Goal: Contribute content

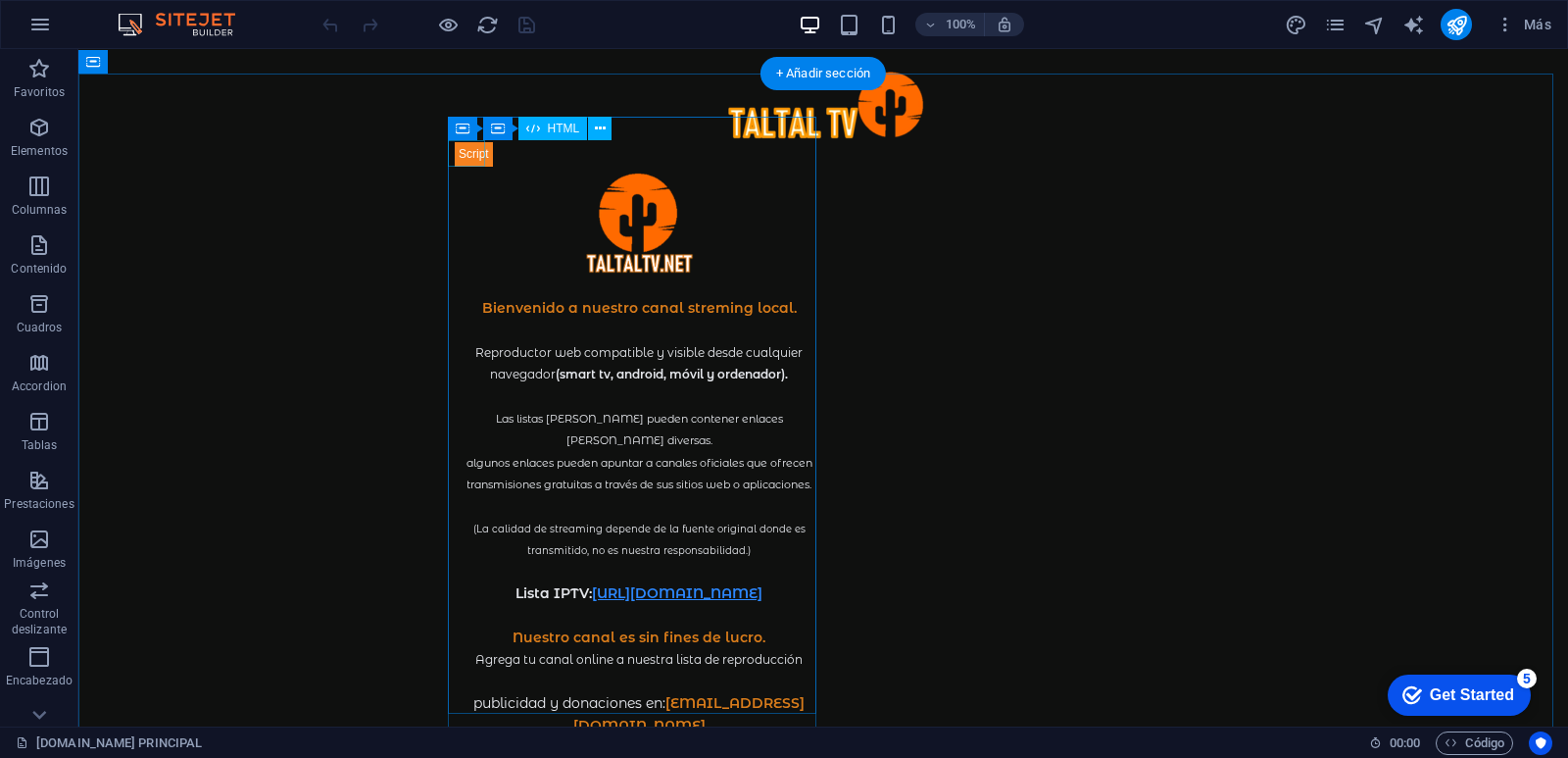
click at [470, 154] on div at bounding box center [638, 153] width 368 height 27
click at [462, 154] on div at bounding box center [638, 153] width 368 height 27
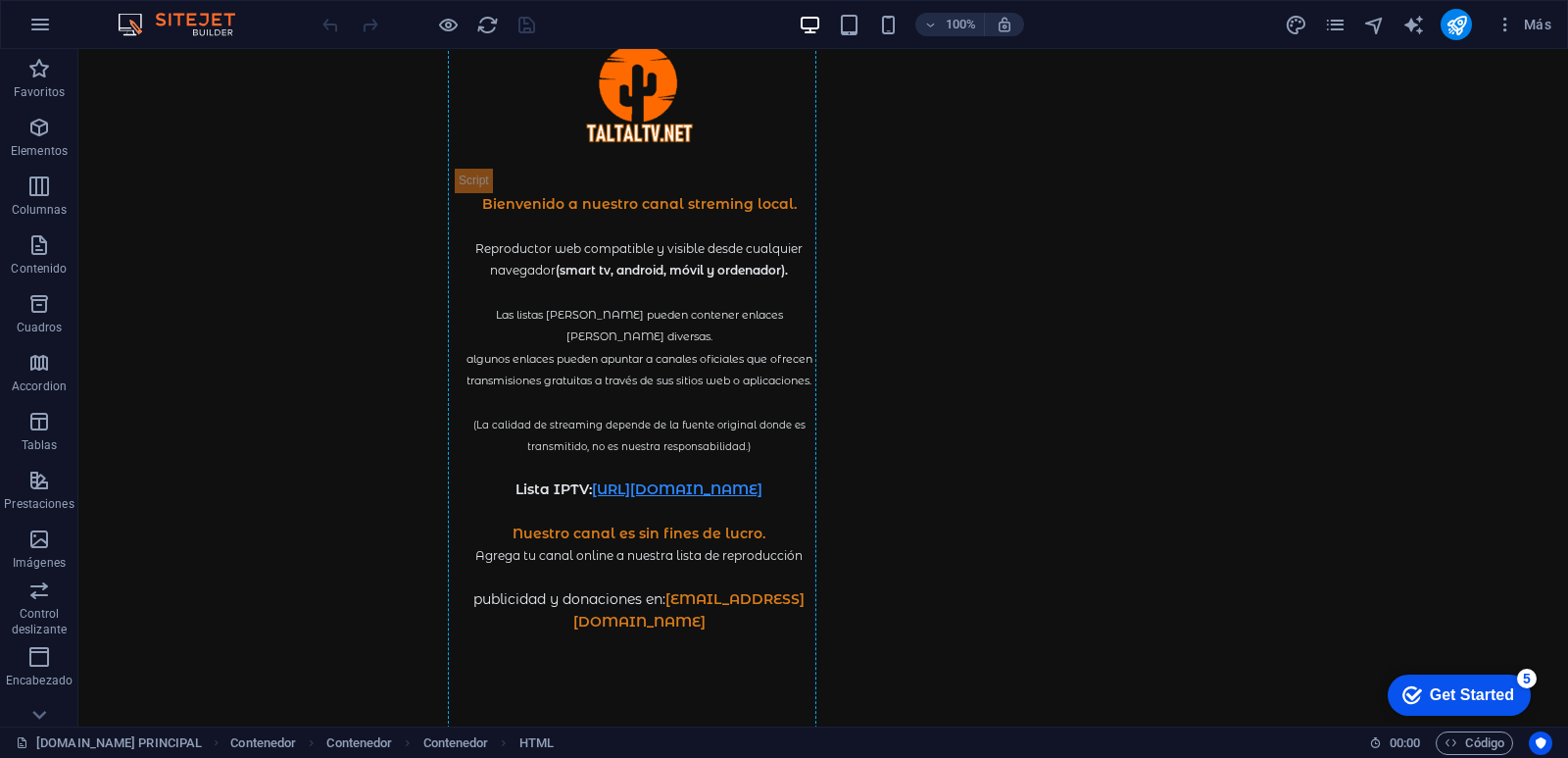
scroll to position [195, 0]
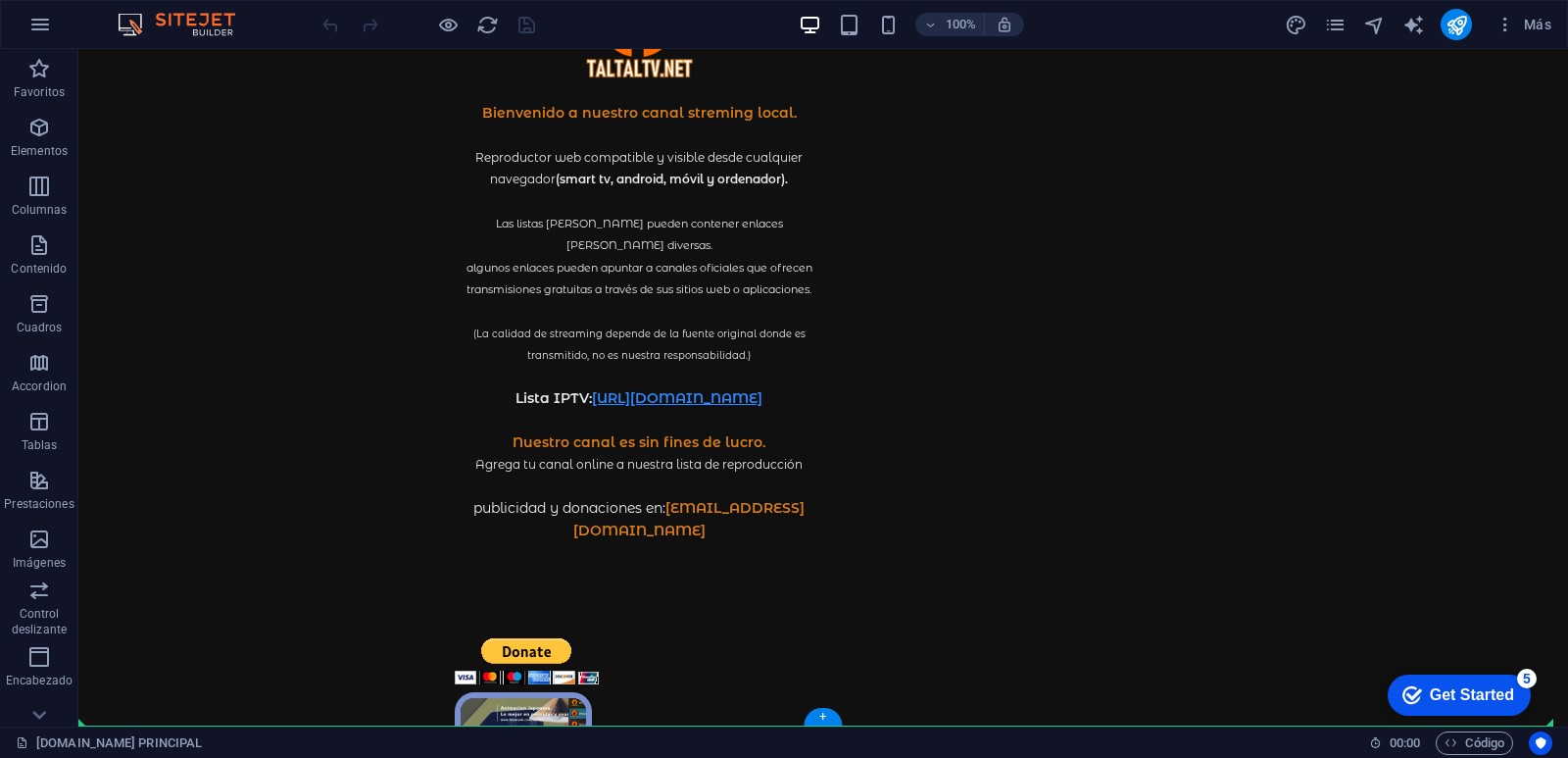
drag, startPoint x: 468, startPoint y: 154, endPoint x: 751, endPoint y: 721, distance: 633.7
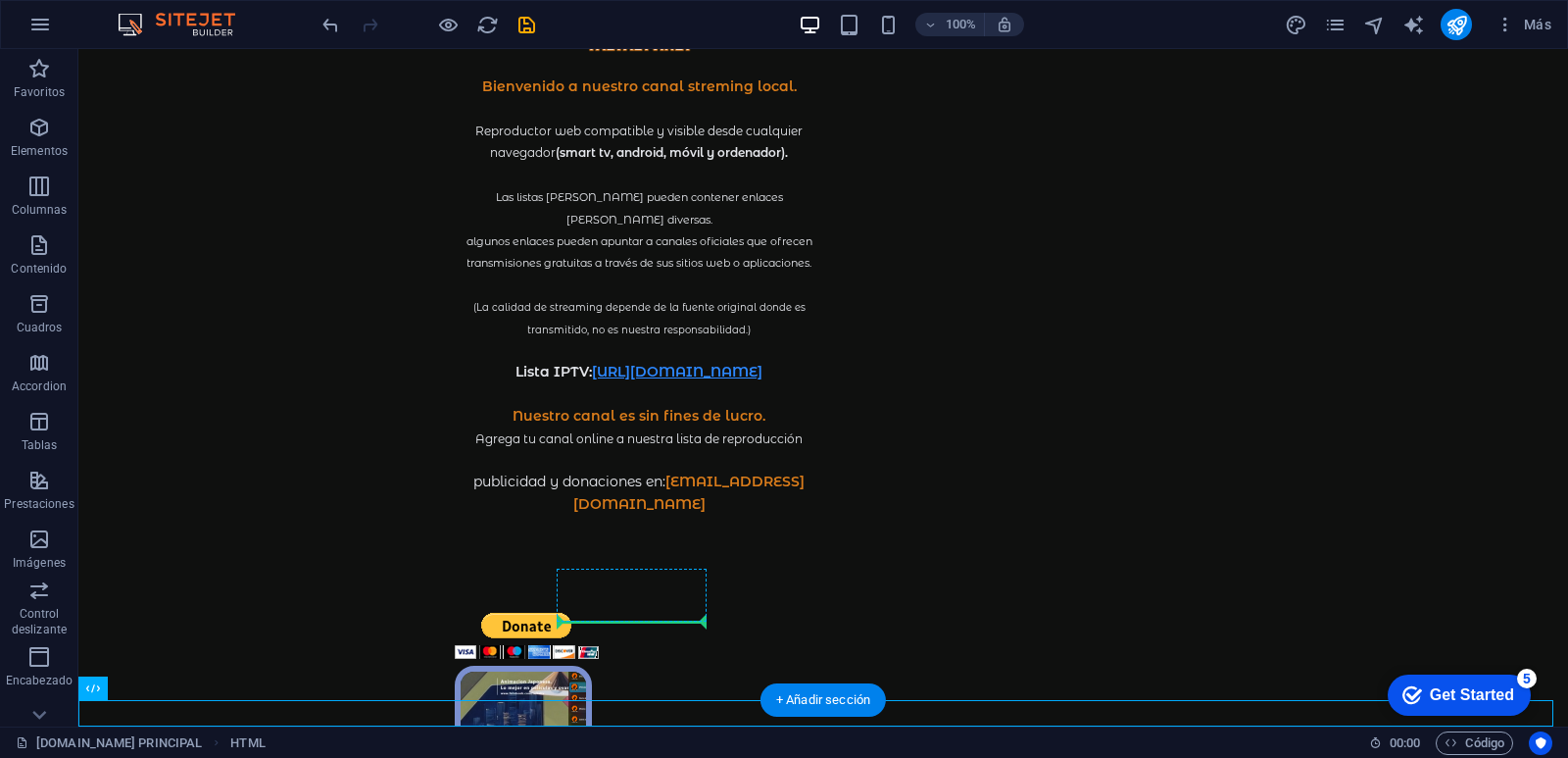
drag, startPoint x: 107, startPoint y: 713, endPoint x: 619, endPoint y: 615, distance: 521.3
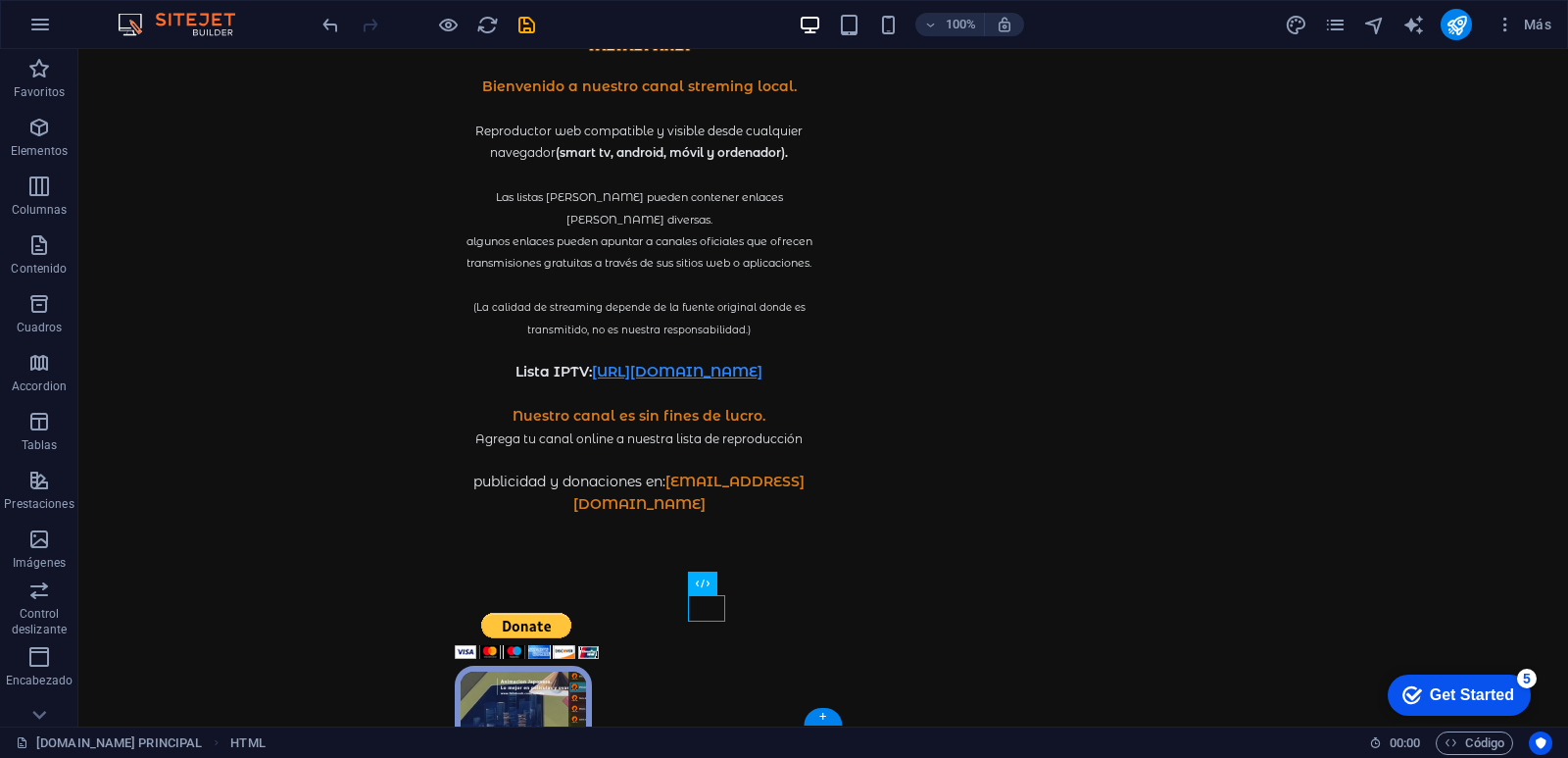
scroll to position [169, 0]
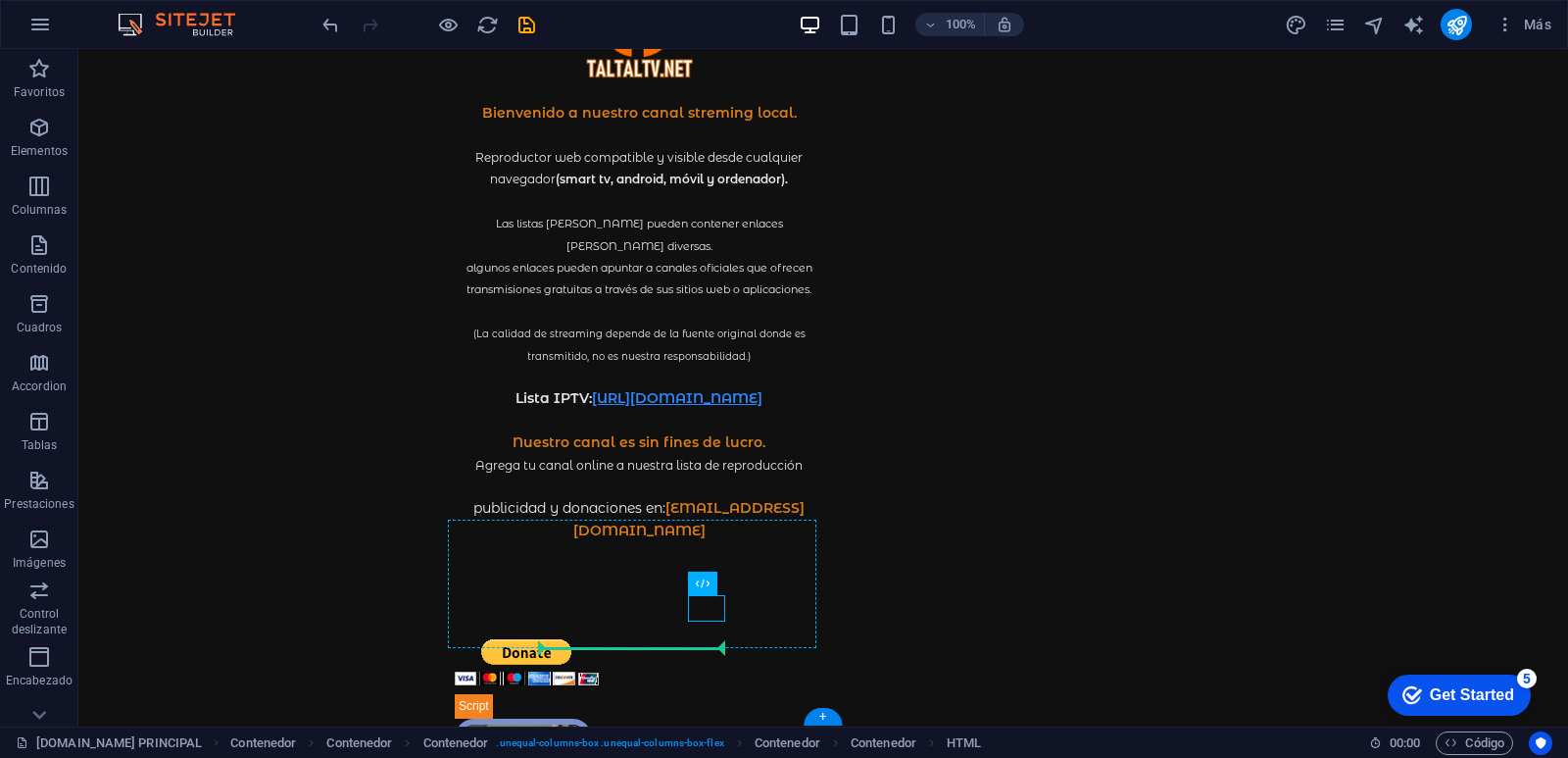
drag, startPoint x: 709, startPoint y: 610, endPoint x: 697, endPoint y: 647, distance: 38.9
drag, startPoint x: 752, startPoint y: 611, endPoint x: 643, endPoint y: 673, distance: 125.4
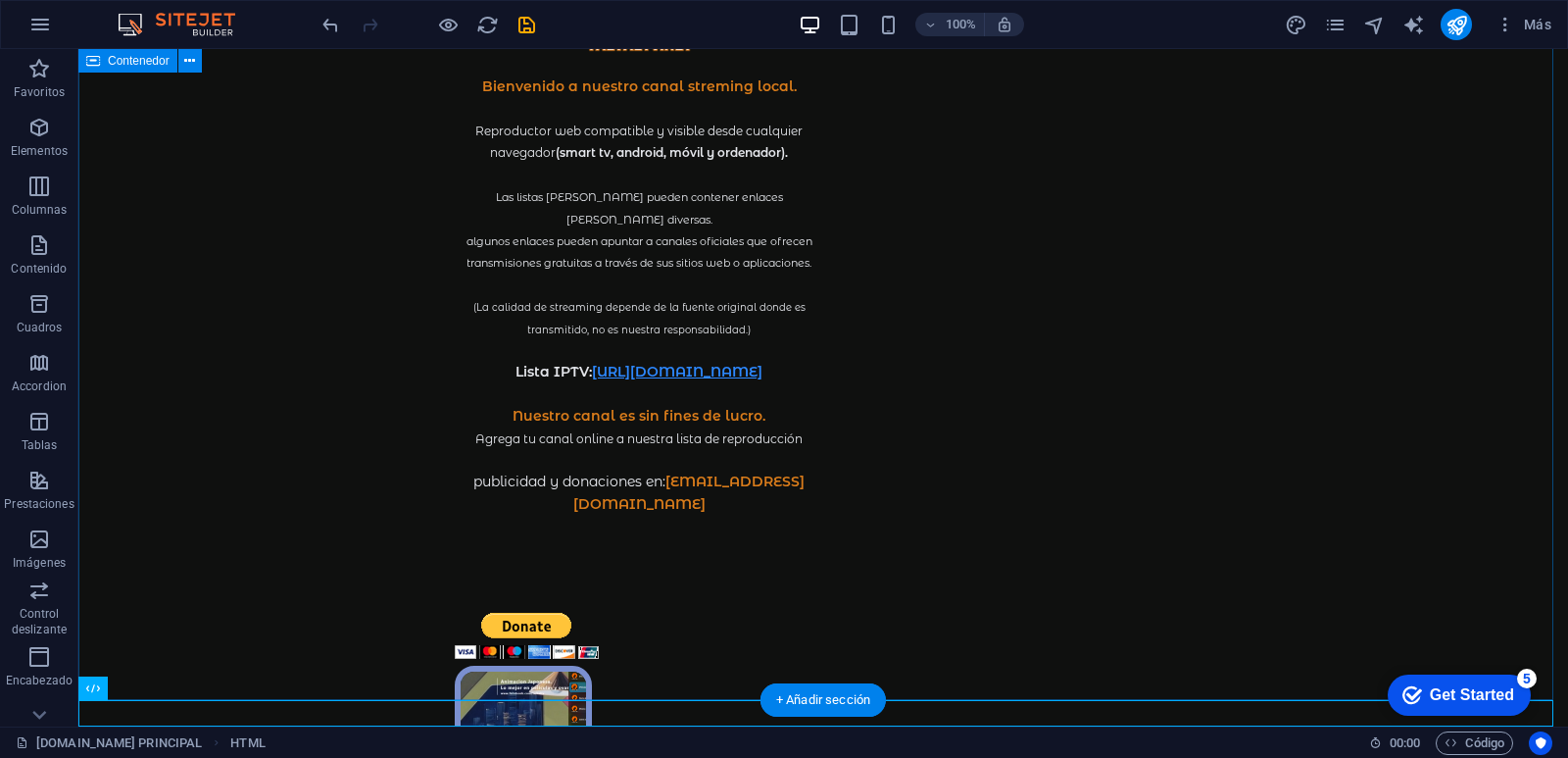
scroll to position [0, 0]
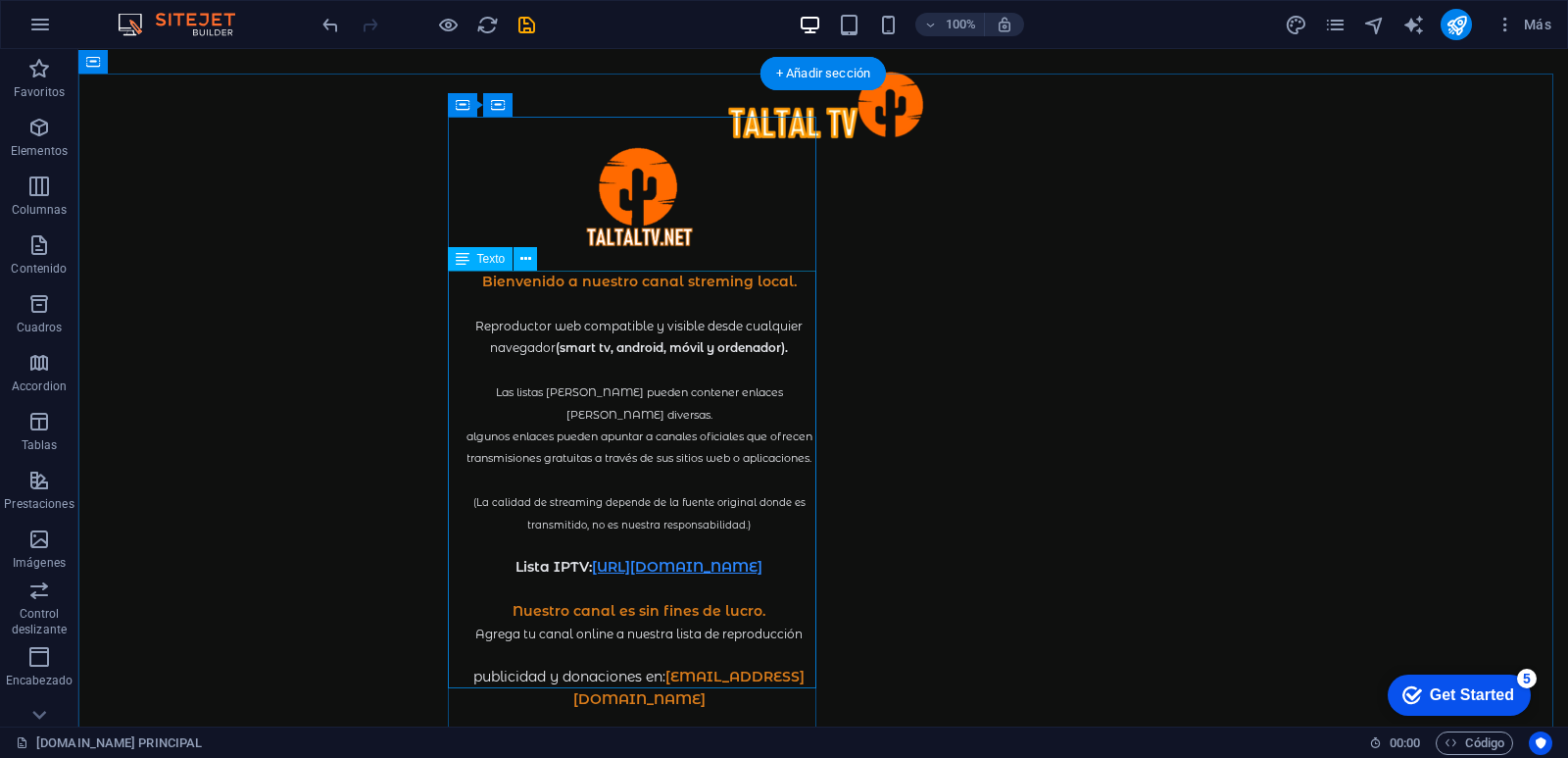
click at [729, 499] on div "Bienvenido a nuestro canal streming local. Reproductor web compatible y visible…" at bounding box center [638, 501] width 368 height 460
click at [729, 506] on div "Bienvenido a nuestro canal streming local. Reproductor web compatible y visible…" at bounding box center [638, 501] width 368 height 460
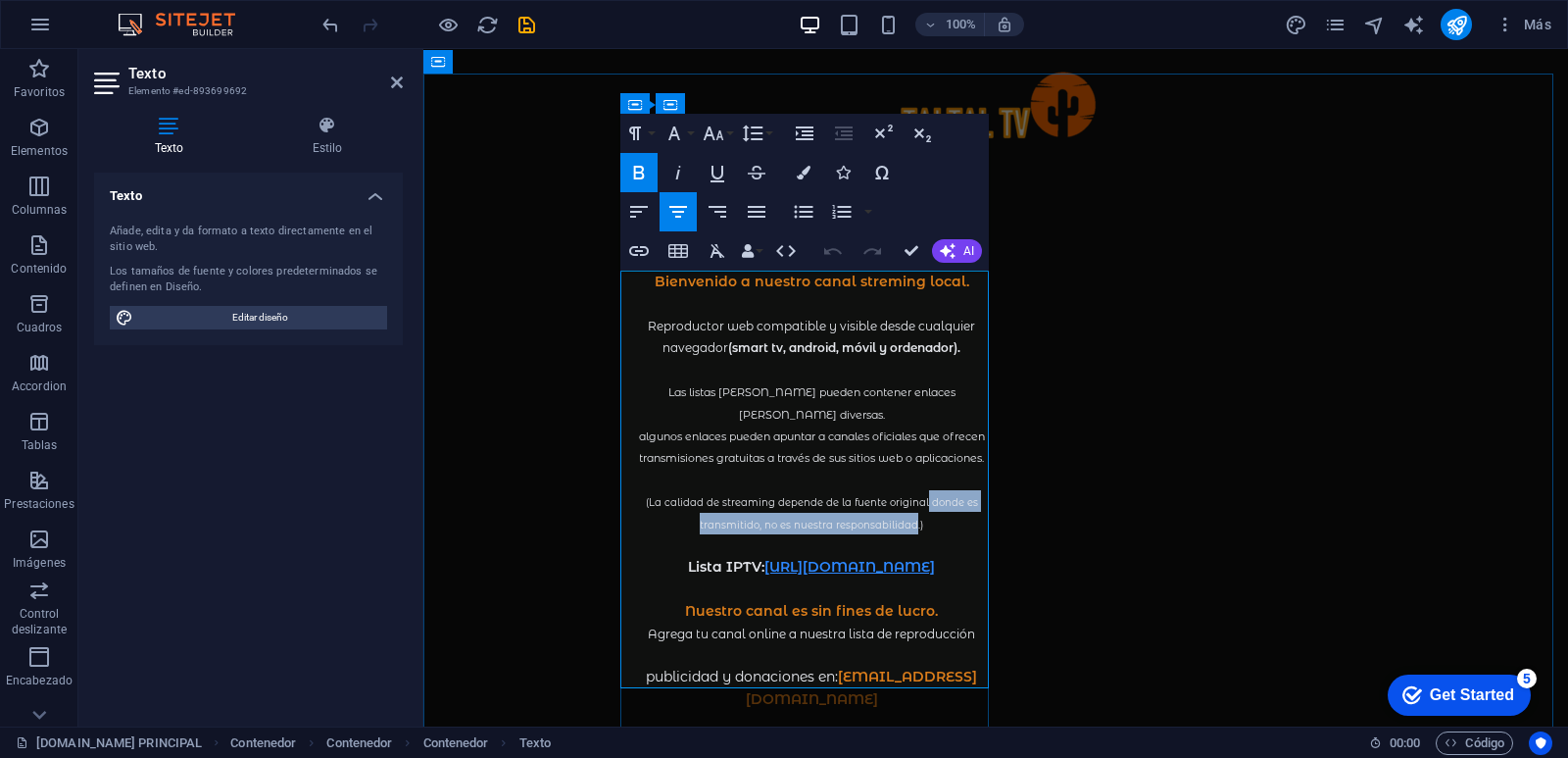
drag, startPoint x: 908, startPoint y: 502, endPoint x: 916, endPoint y: 473, distance: 30.1
click at [916, 496] on span "(La calidad de streaming depende de la fuente original donde es transmitido, no…" at bounding box center [811, 513] width 332 height 34
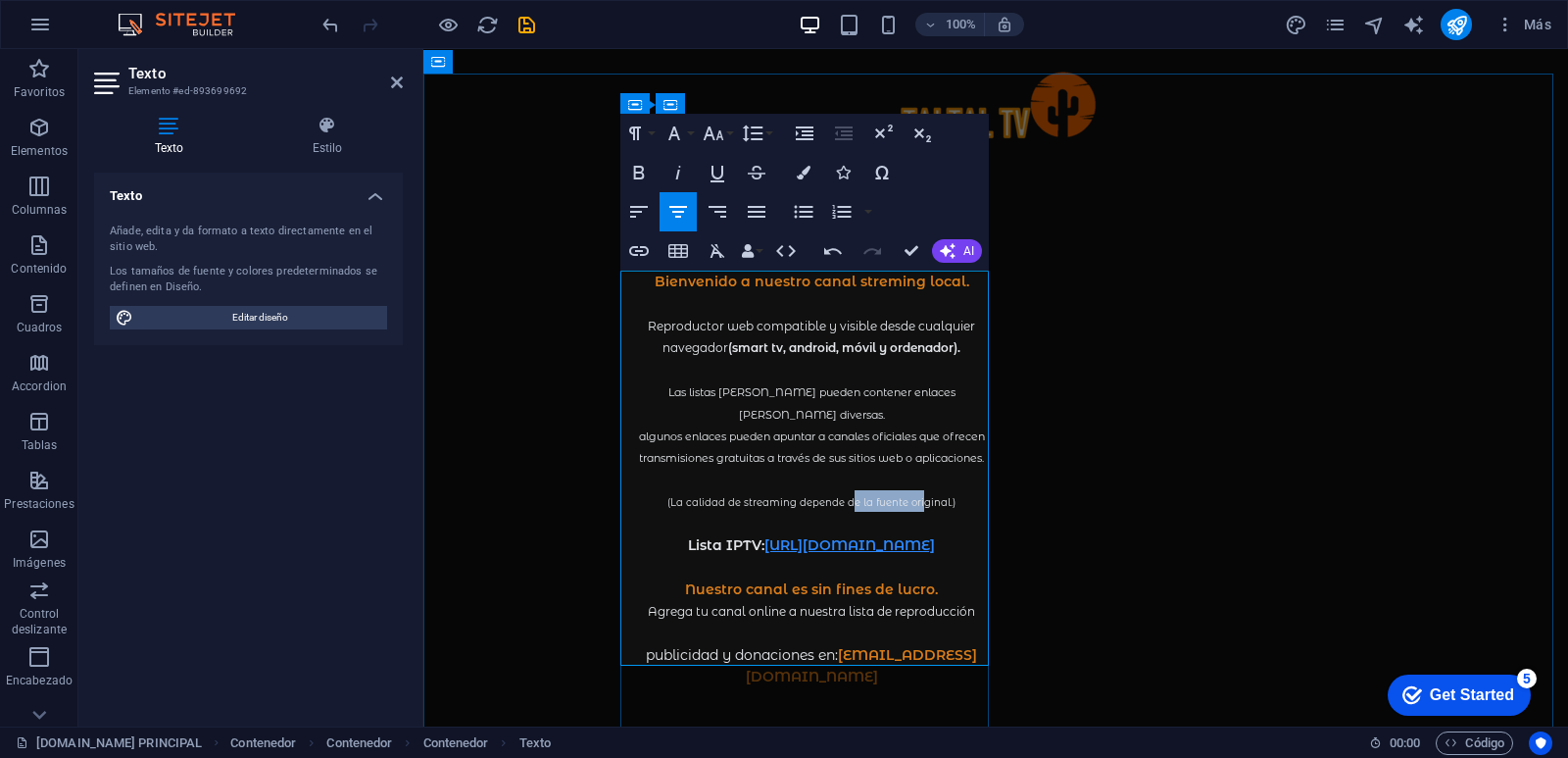
drag, startPoint x: 915, startPoint y: 478, endPoint x: 843, endPoint y: 488, distance: 72.7
click at [843, 490] on p "(La calidad de streaming depende de la fuente original.)" at bounding box center [810, 501] width 368 height 22
drag, startPoint x: 951, startPoint y: 480, endPoint x: 648, endPoint y: 482, distance: 303.0
click at [648, 490] on p "(La calidad de streaming depende de la fuente original.)" at bounding box center [810, 501] width 368 height 22
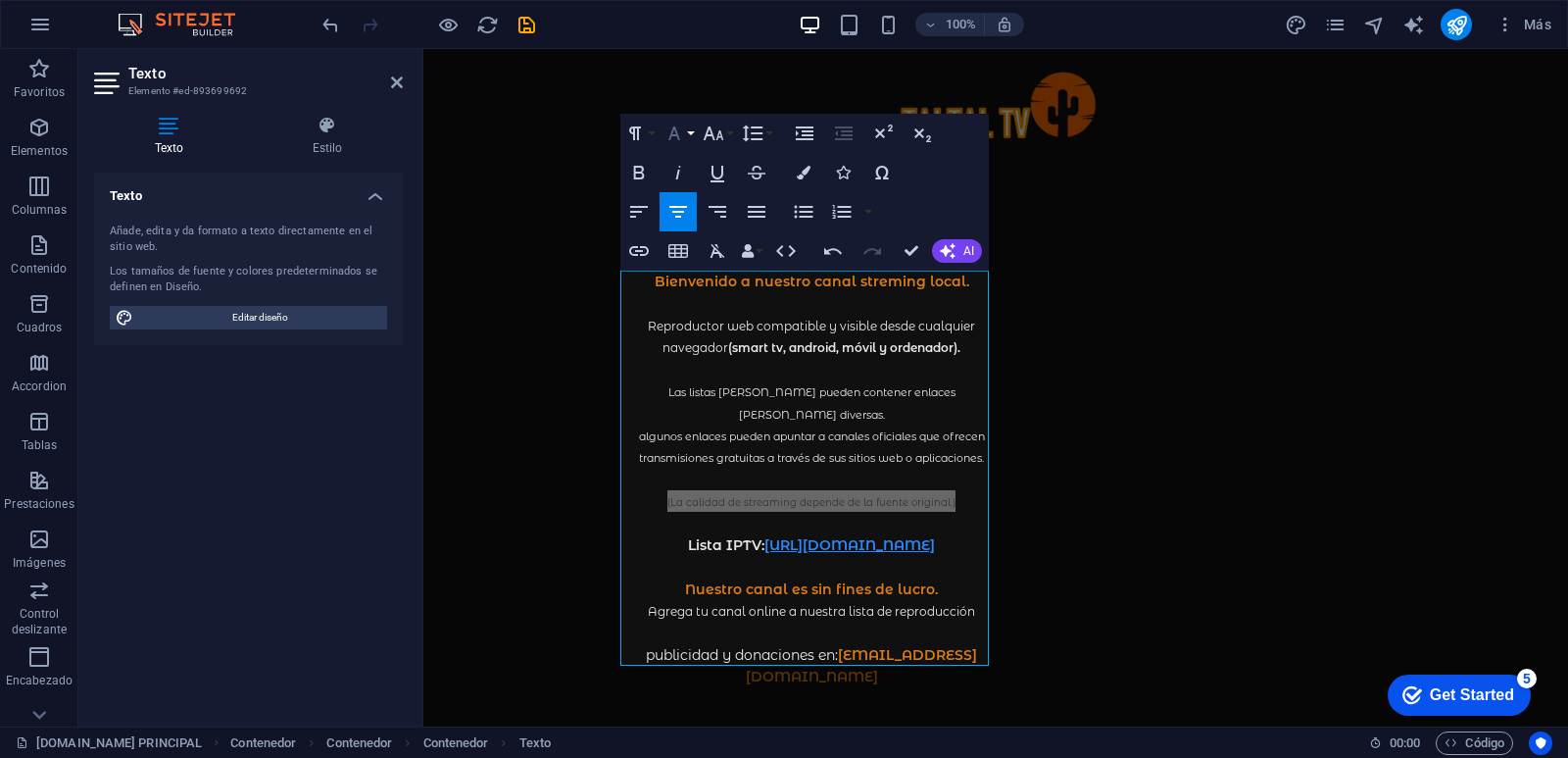
click at [688, 135] on button "Font Family" at bounding box center [678, 134] width 37 height 39
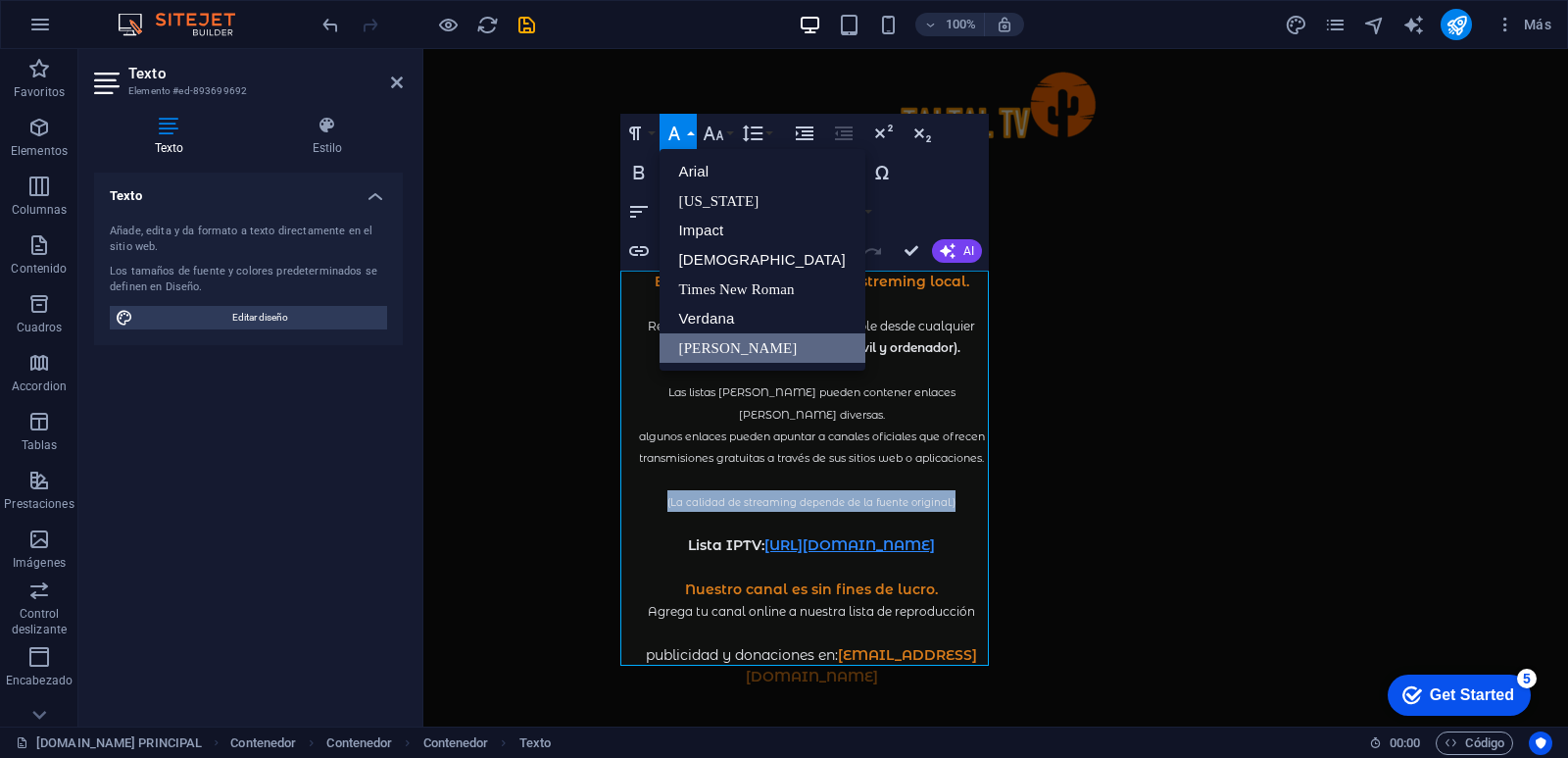
click at [729, 346] on link "[PERSON_NAME]" at bounding box center [762, 348] width 206 height 29
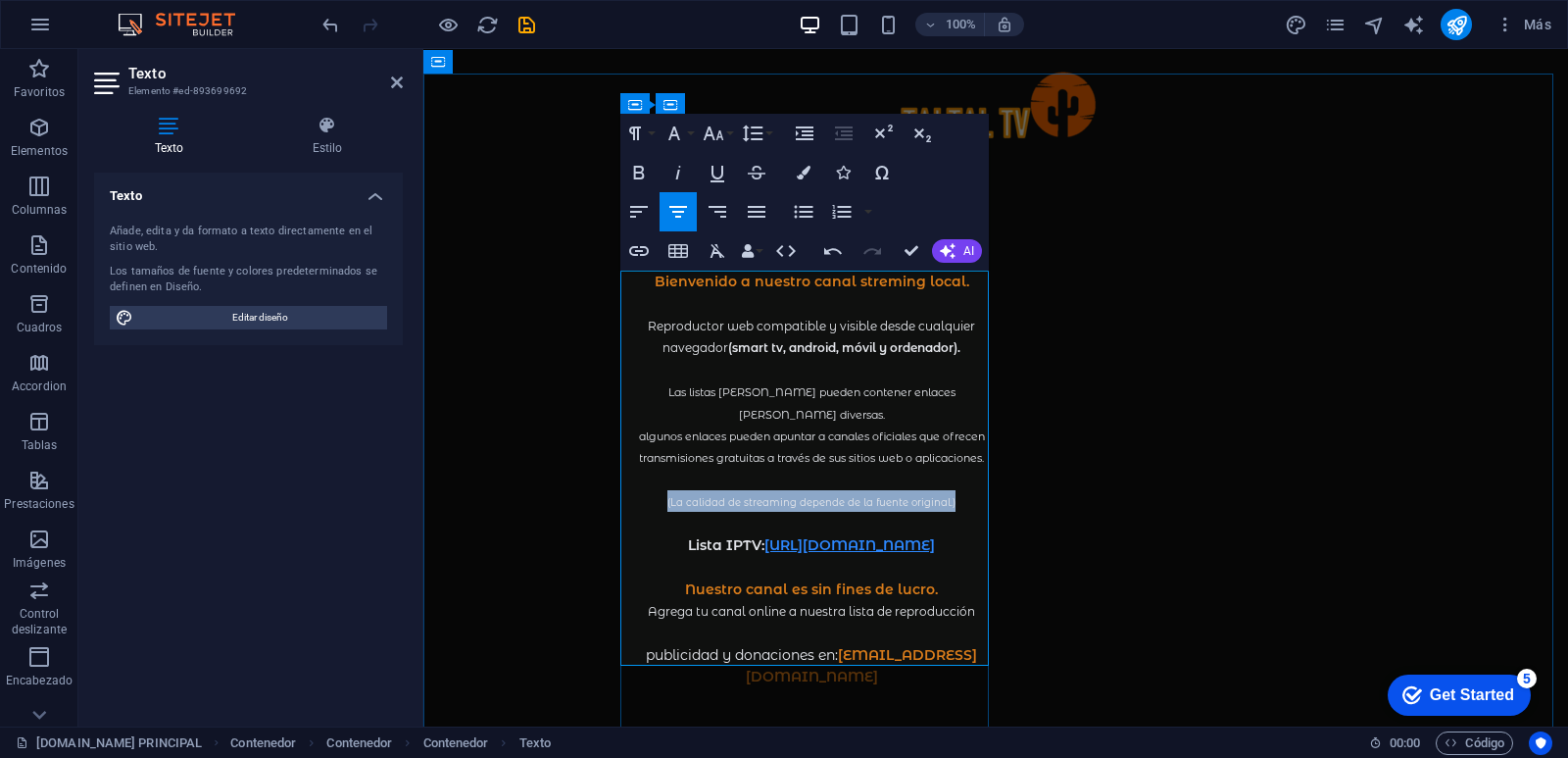
drag, startPoint x: 940, startPoint y: 481, endPoint x: 961, endPoint y: 490, distance: 22.8
click at [941, 496] on span "(La calidad de streaming depende de la fuente original.)" at bounding box center [811, 502] width 288 height 13
click at [940, 496] on span "(La calidad de streaming depende de la fuente original.)" at bounding box center [811, 502] width 288 height 13
click at [936, 496] on span "(La calidad de streaming depende de la fuente original.)" at bounding box center [811, 502] width 288 height 13
drag, startPoint x: 961, startPoint y: 481, endPoint x: 631, endPoint y: 484, distance: 330.0
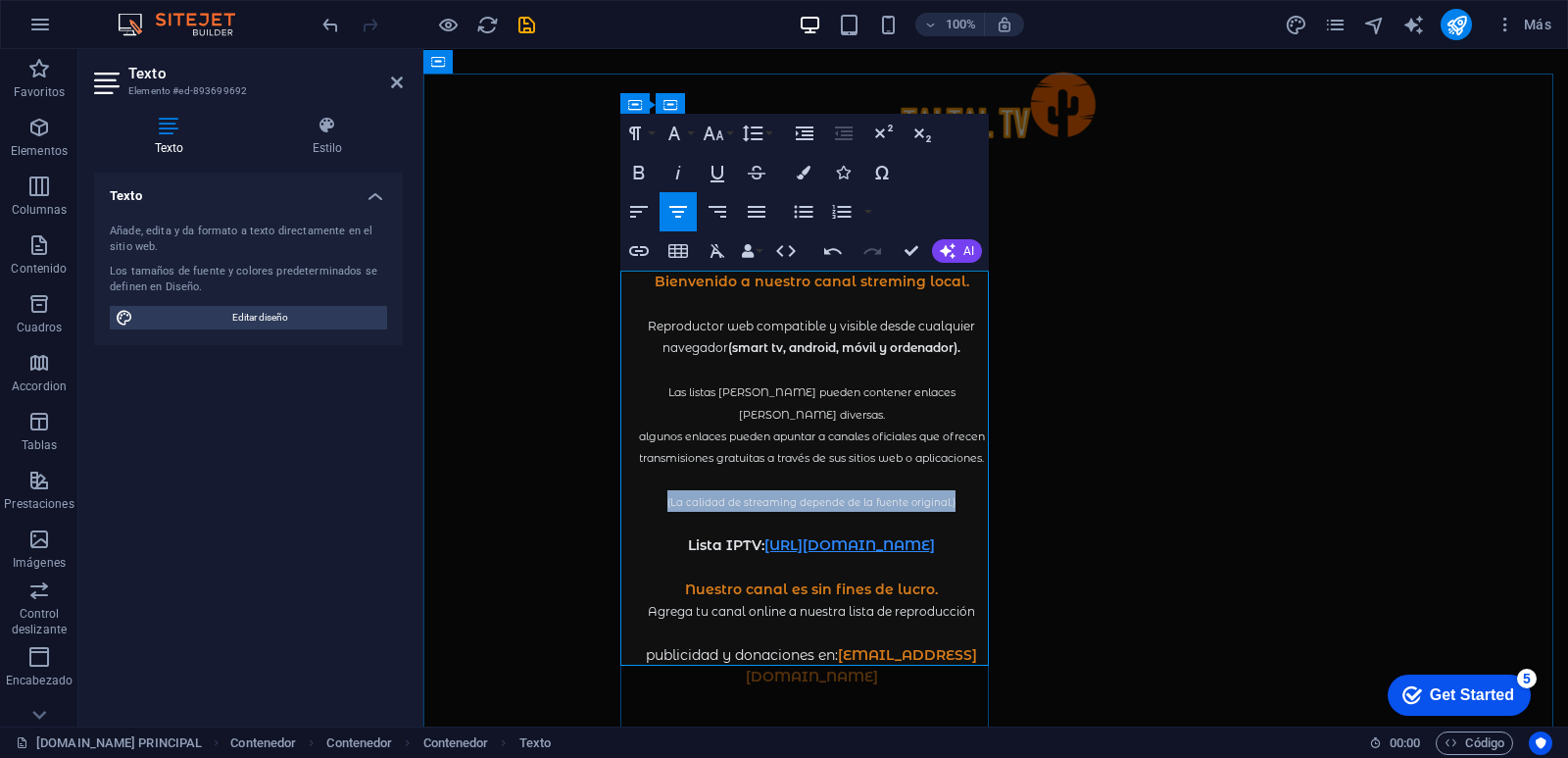
click at [631, 490] on p "(La calidad de streaming depende de la fuente original.)" at bounding box center [810, 501] width 368 height 22
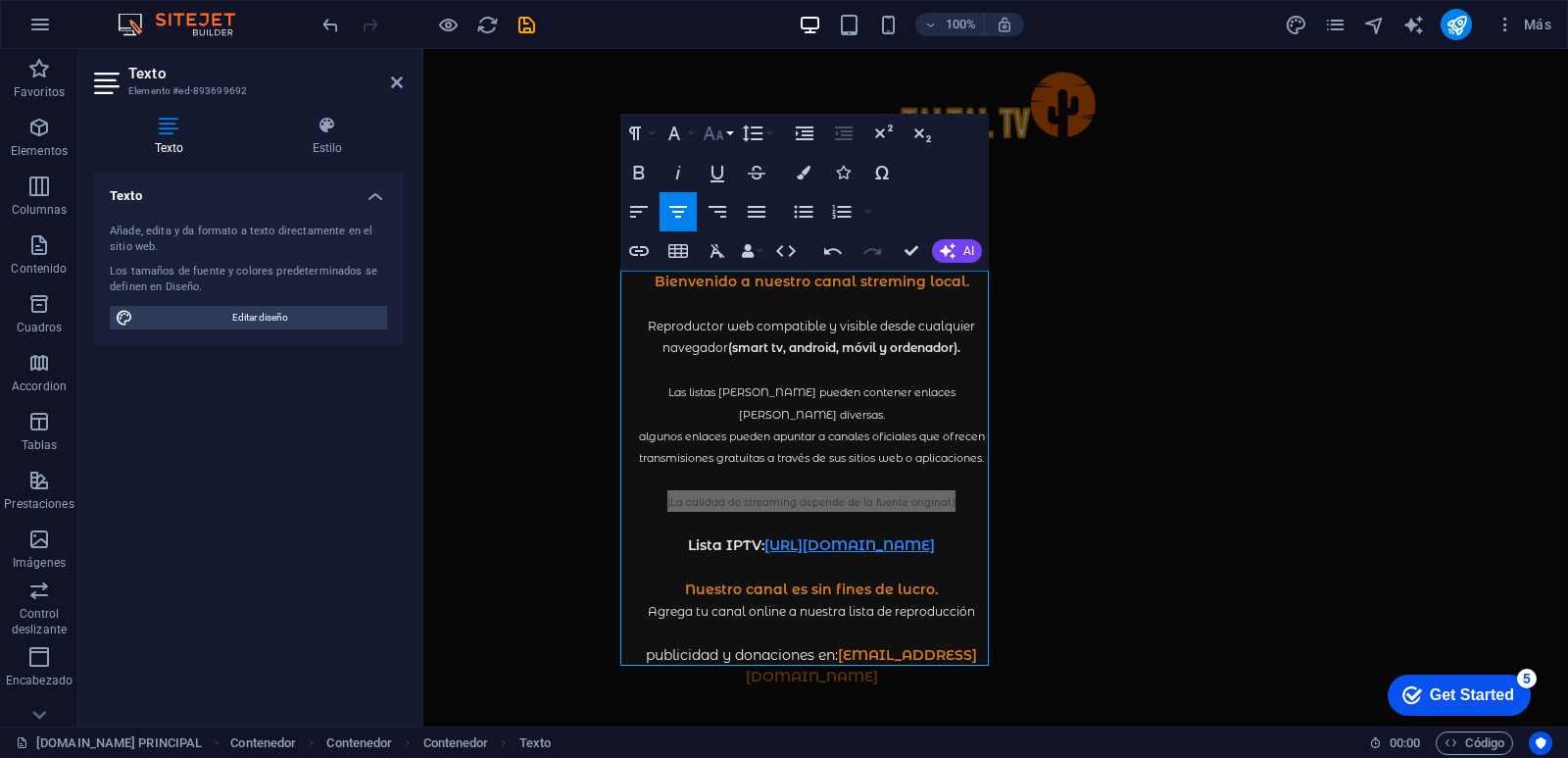
click at [729, 133] on button "Font Size" at bounding box center [717, 134] width 37 height 39
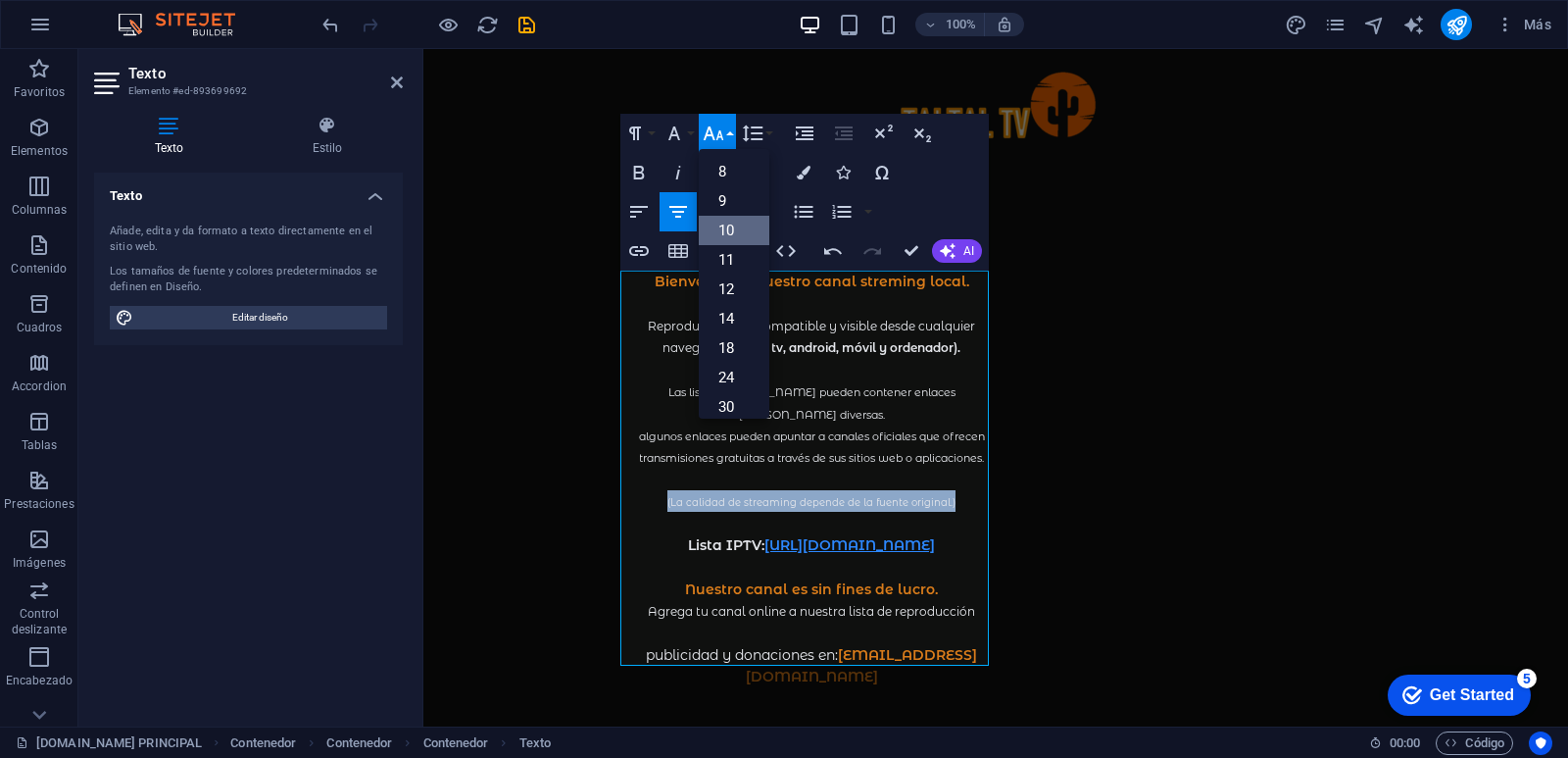
click at [736, 231] on link "10" at bounding box center [734, 231] width 71 height 29
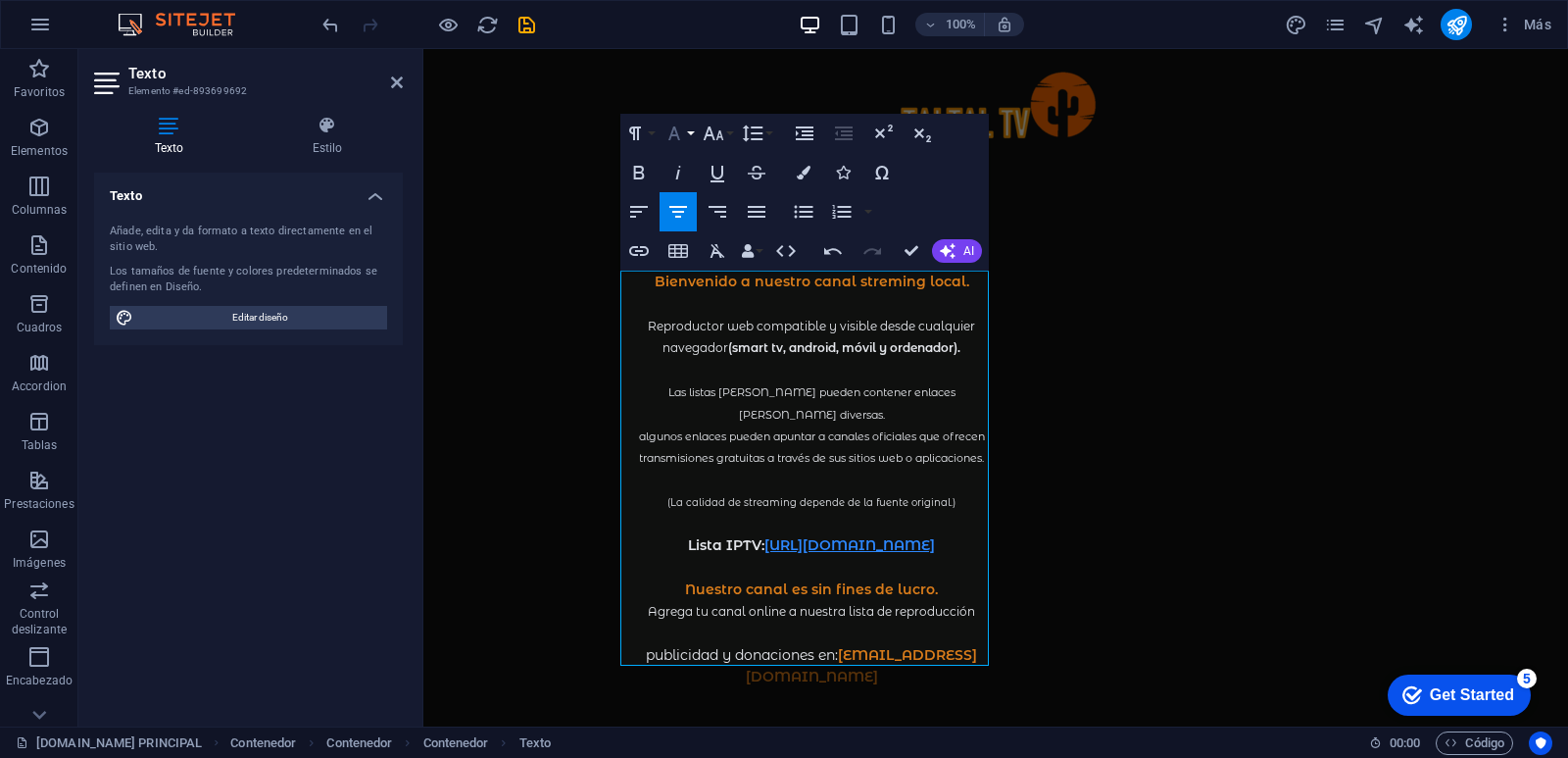
click at [688, 133] on button "Font Family" at bounding box center [678, 134] width 37 height 39
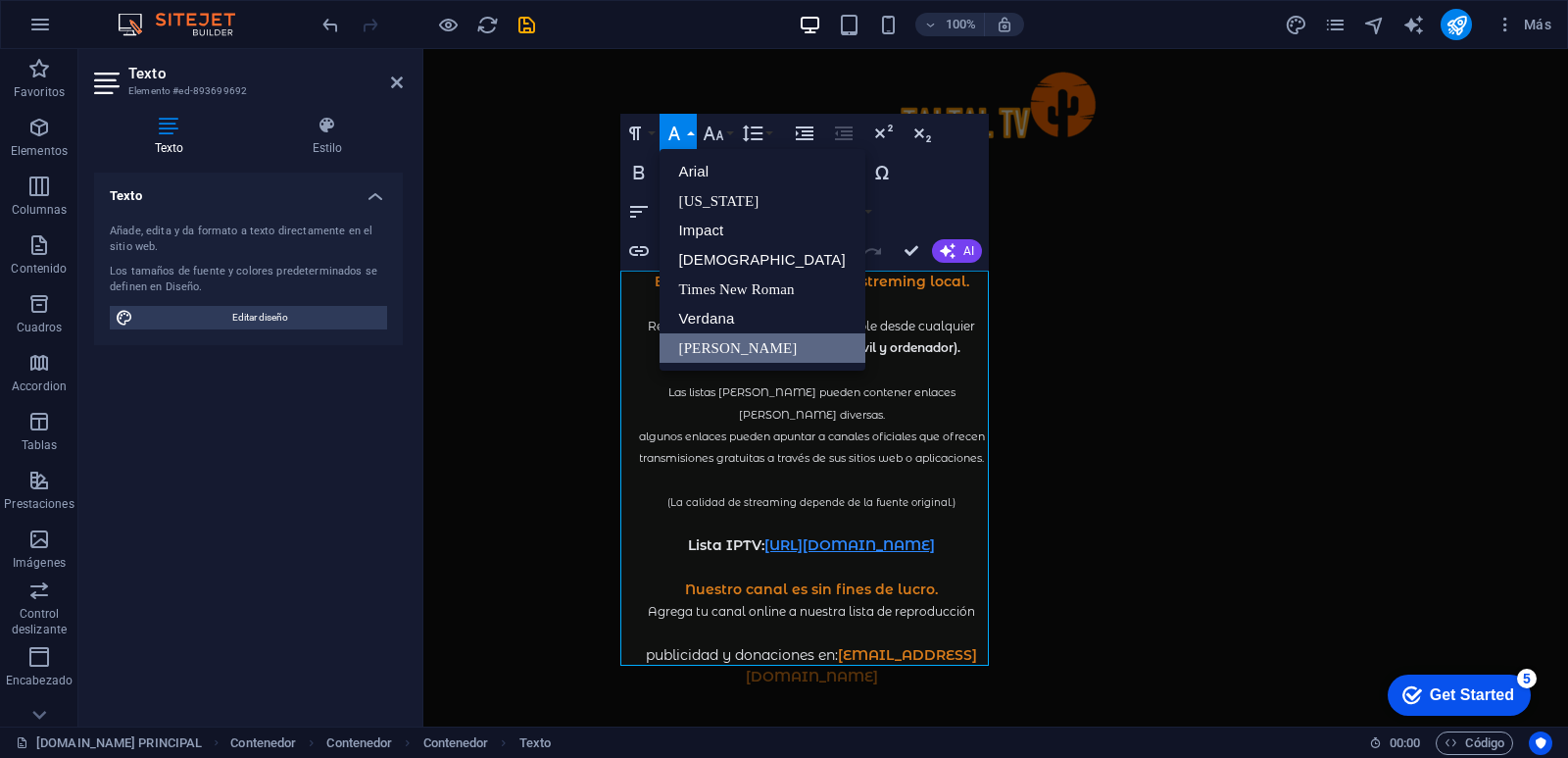
click at [734, 336] on link "[PERSON_NAME]" at bounding box center [762, 348] width 206 height 29
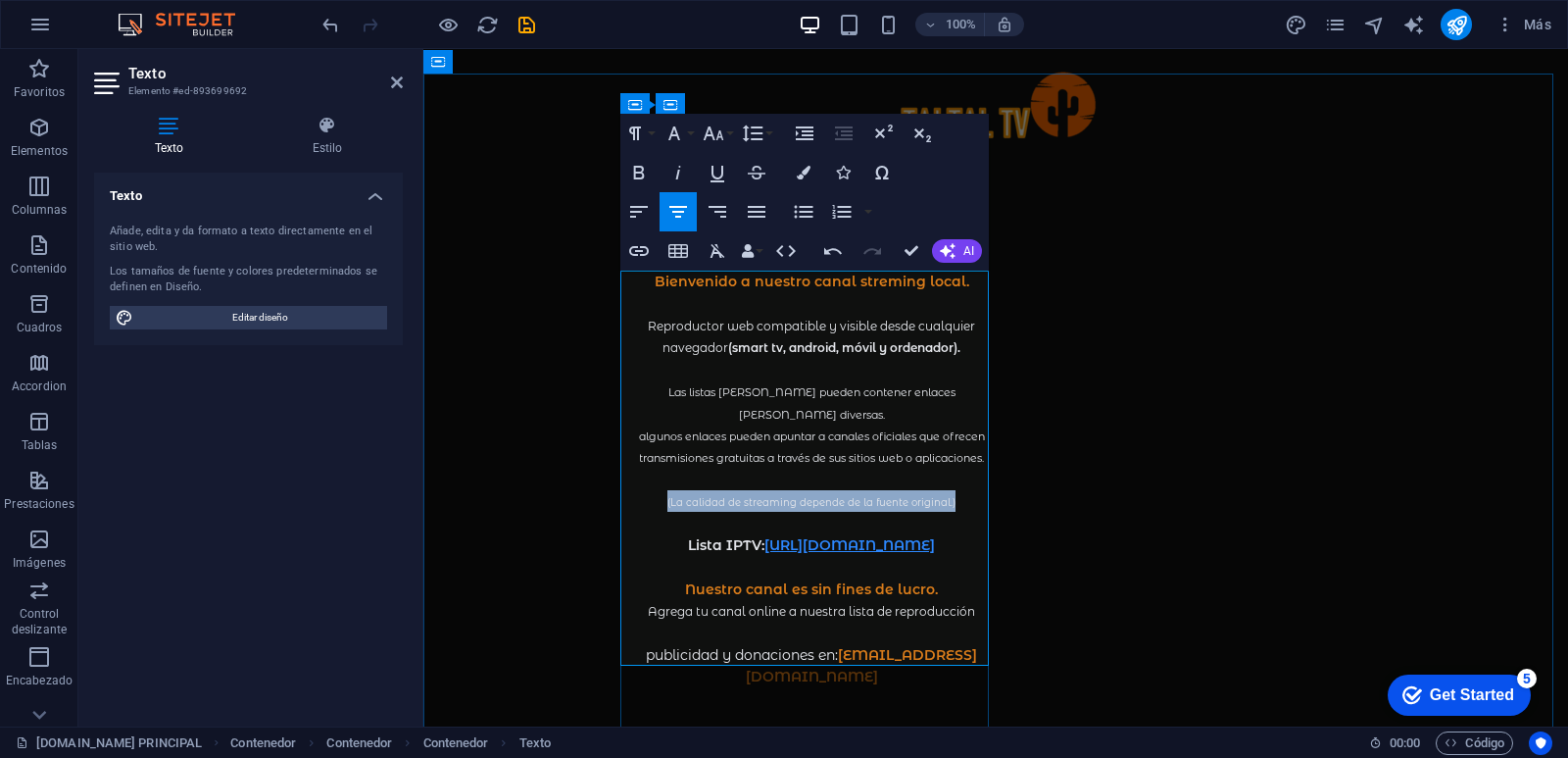
click at [843, 496] on span "(La calidad de streaming depende de la fuente original.)" at bounding box center [811, 502] width 288 height 13
click at [936, 496] on span "(La calidad de streaming depende de la fuente original.)" at bounding box center [811, 502] width 288 height 13
click at [953, 490] on p "(La calidad de streaming depende de la fuente original.)" at bounding box center [810, 501] width 368 height 22
click at [942, 496] on span "(La calidad de streaming depende de la fuente original.)" at bounding box center [811, 502] width 288 height 13
click at [667, 496] on span "(La calidad de streaming depende de la fuente original. )" at bounding box center [811, 502] width 288 height 13
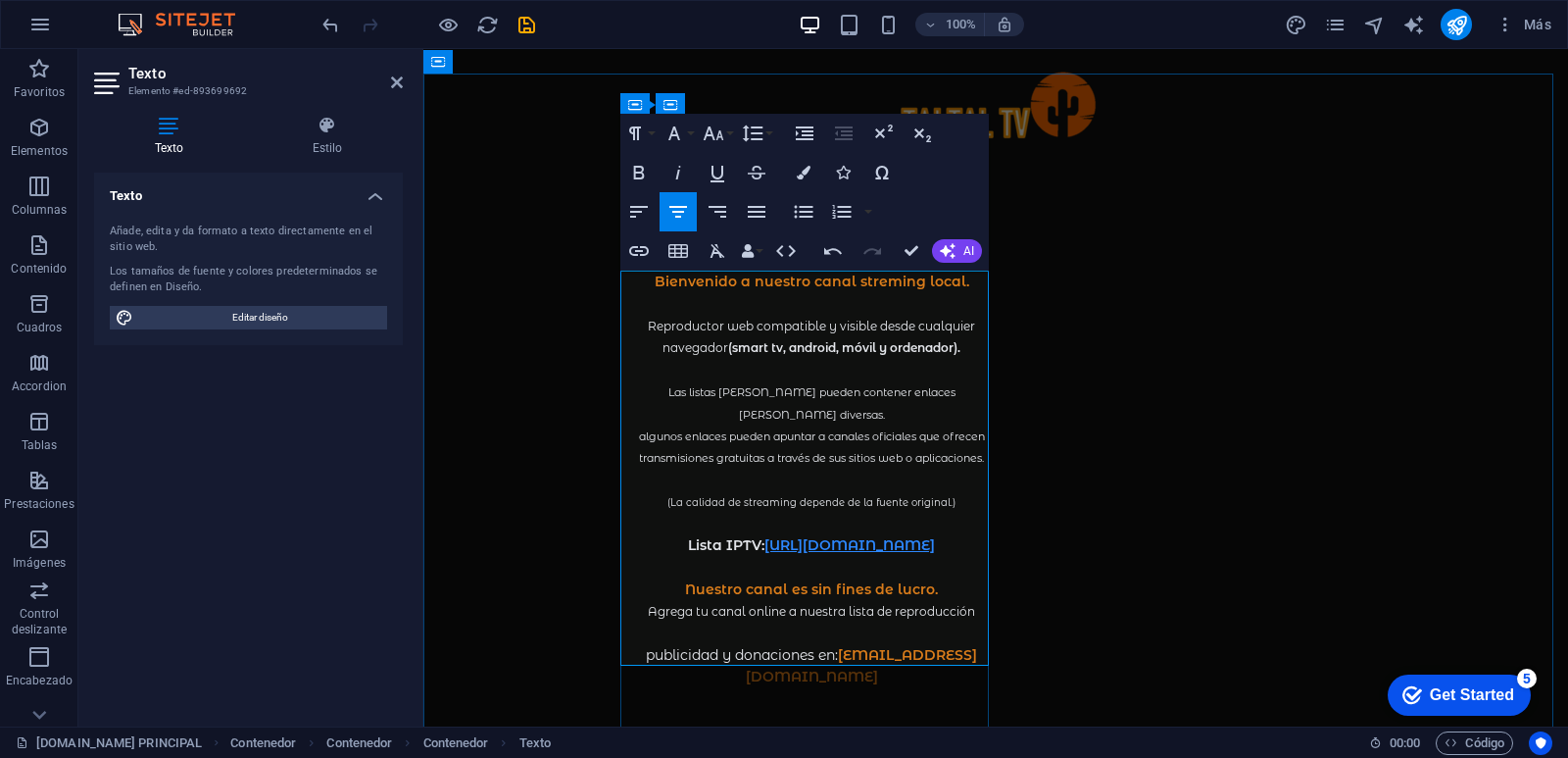
click at [747, 468] on p at bounding box center [810, 479] width 368 height 22
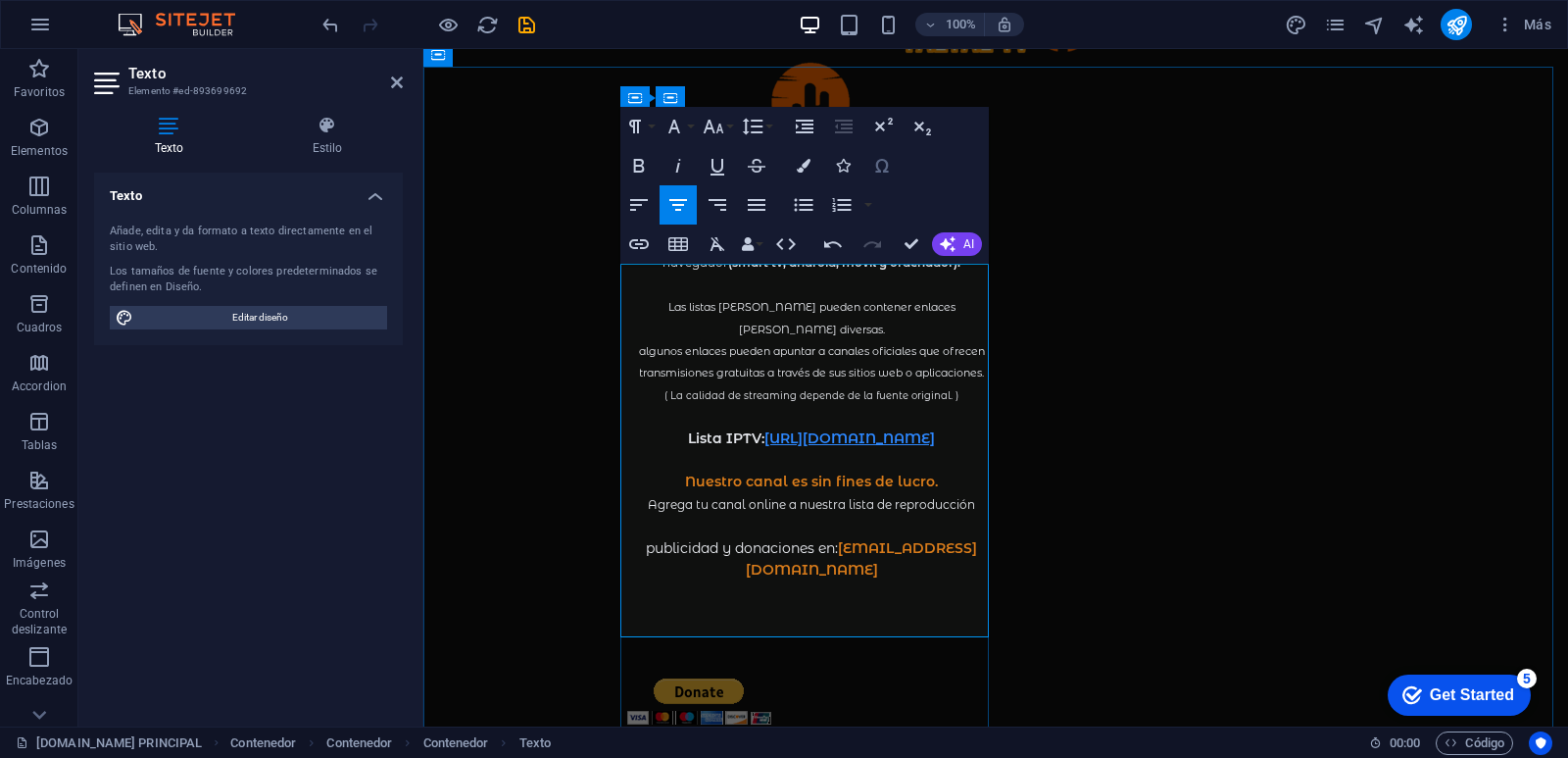
scroll to position [151, 0]
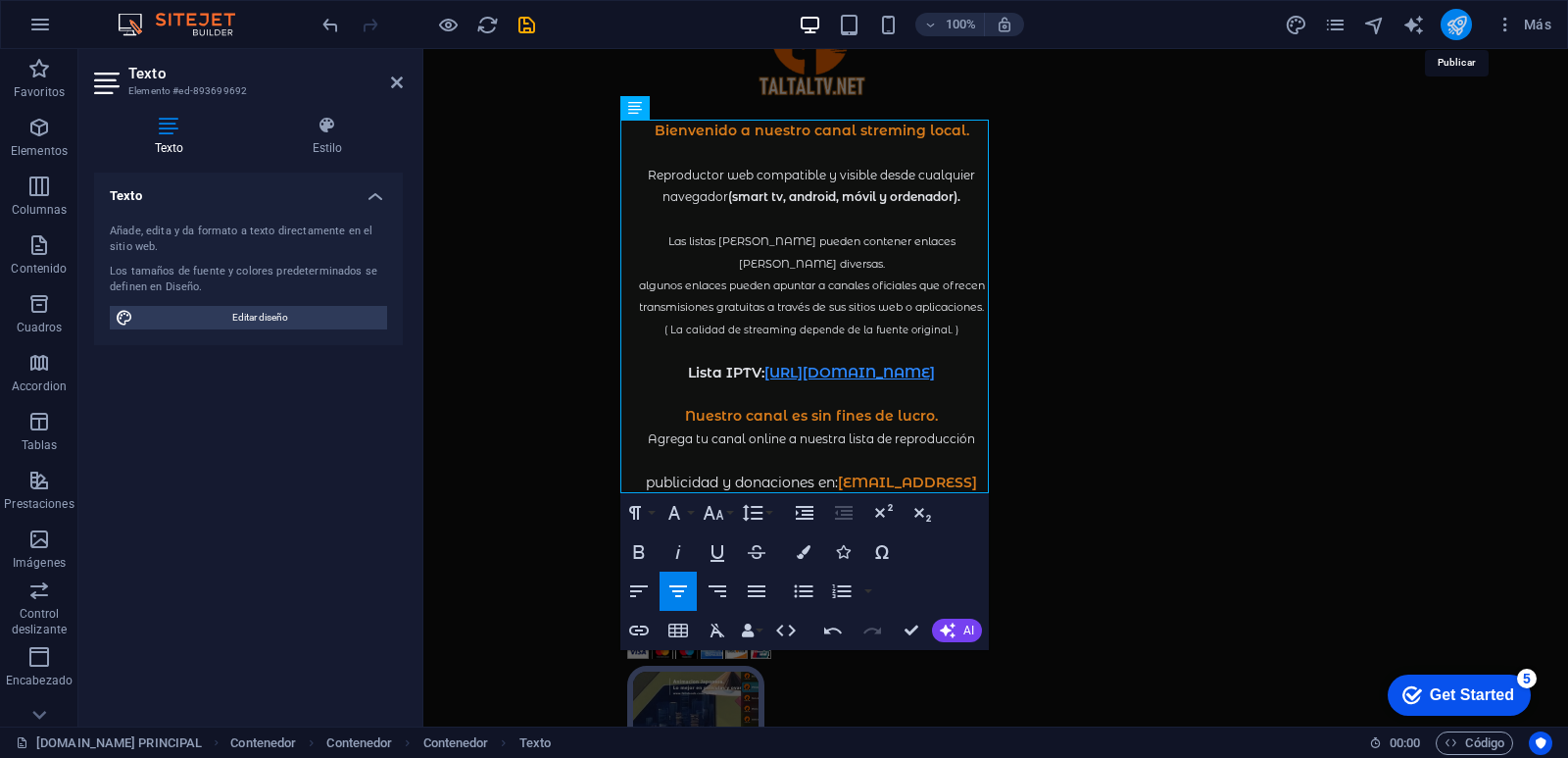
click at [1454, 21] on icon "publish" at bounding box center [1456, 25] width 23 height 23
